Goal: Transaction & Acquisition: Obtain resource

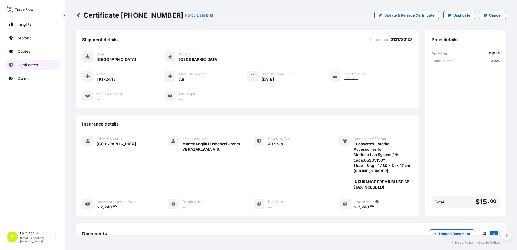
scroll to position [72, 0]
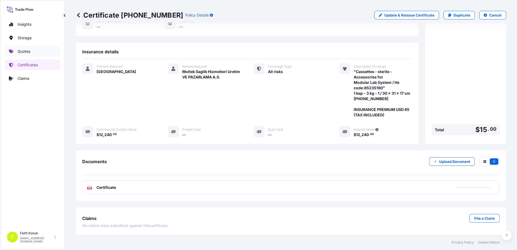
click at [27, 52] on p "Quotes" at bounding box center [24, 51] width 13 height 5
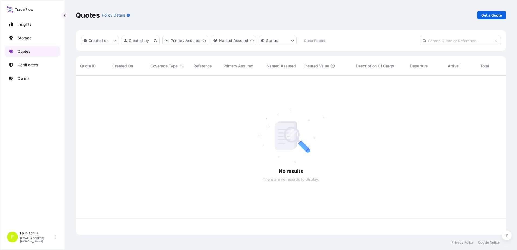
scroll to position [158, 427]
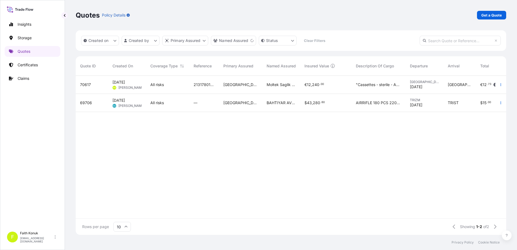
click at [92, 87] on div "70617" at bounding box center [92, 84] width 24 height 5
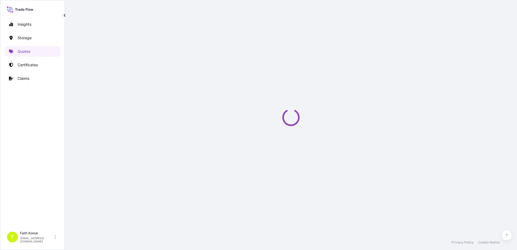
select select "Air"
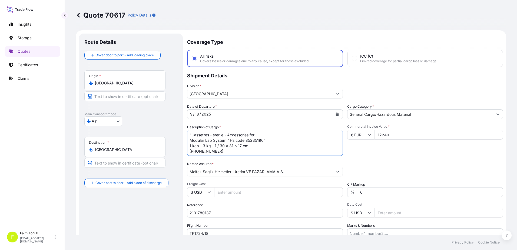
scroll to position [11, 0]
drag, startPoint x: 228, startPoint y: 140, endPoint x: 264, endPoint y: 153, distance: 38.3
click at [264, 153] on textarea ""Cassettes - sterile - Accessories for Modular Lab System / Hs code:85235190" 1…" at bounding box center [265, 143] width 156 height 26
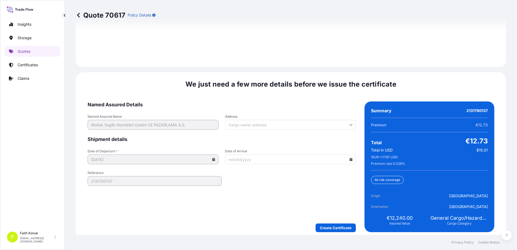
scroll to position [798, 0]
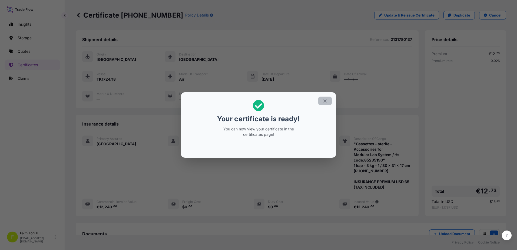
click at [324, 101] on icon "button" at bounding box center [325, 100] width 5 height 5
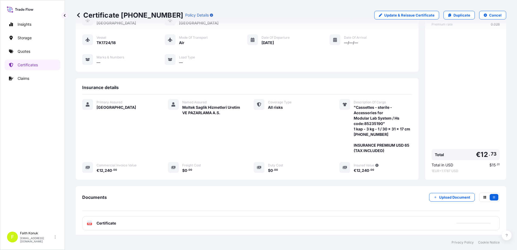
scroll to position [72, 0]
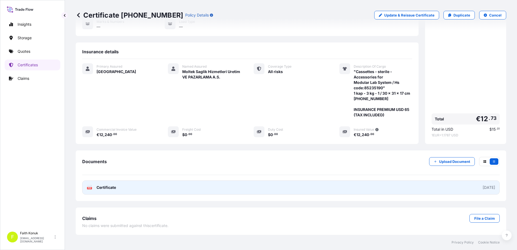
click at [96, 188] on div "PDF Certificate" at bounding box center [101, 187] width 29 height 5
